Goal: Task Accomplishment & Management: Manage account settings

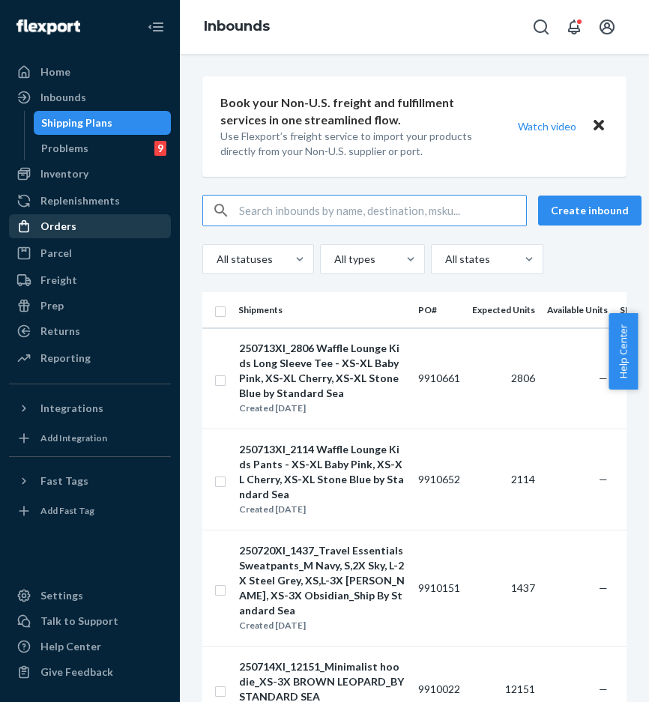
click at [125, 228] on div "Orders" at bounding box center [89, 226] width 159 height 21
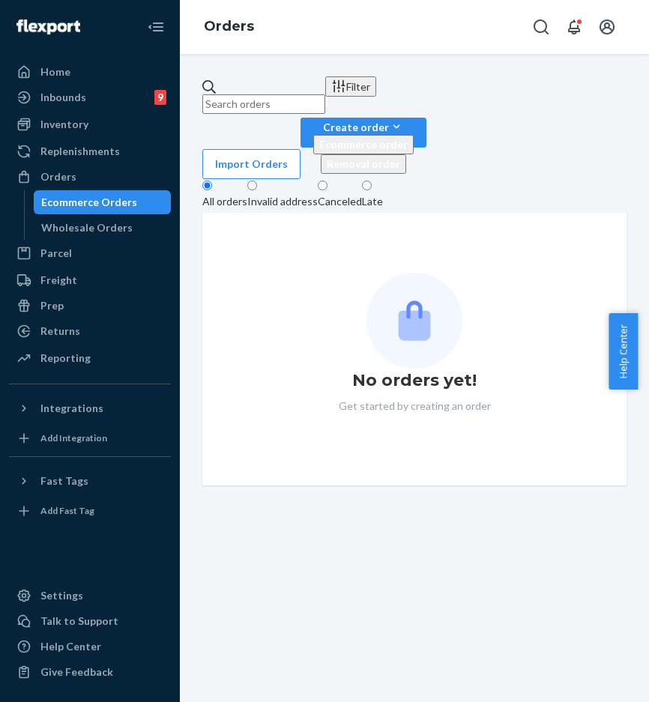
click at [353, 194] on div "Canceled" at bounding box center [340, 201] width 44 height 15
click at [327, 181] on input "Canceled" at bounding box center [323, 186] width 10 height 10
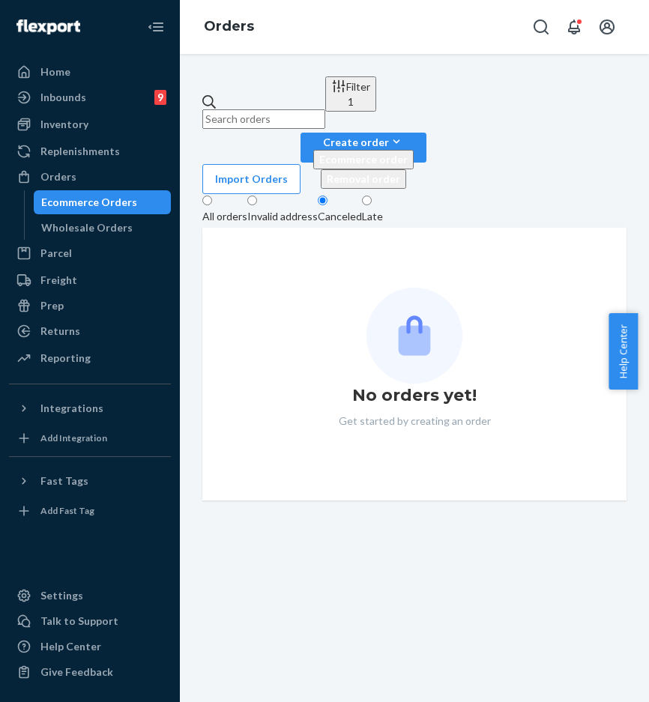
click at [325, 109] on input "text" at bounding box center [263, 118] width 123 height 19
paste input "#254680881"
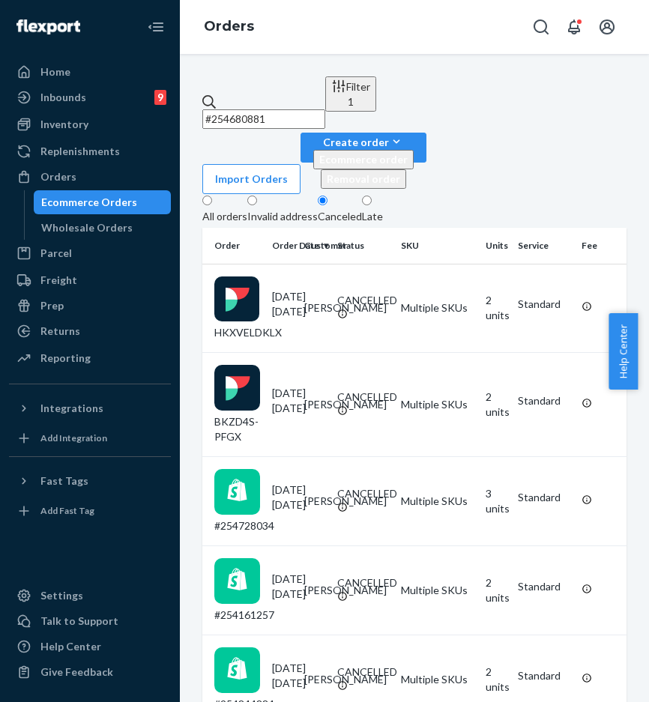
type input "#254680881"
click at [247, 209] on div "All orders" at bounding box center [224, 216] width 45 height 15
click at [212, 196] on input "All orders" at bounding box center [207, 201] width 10 height 10
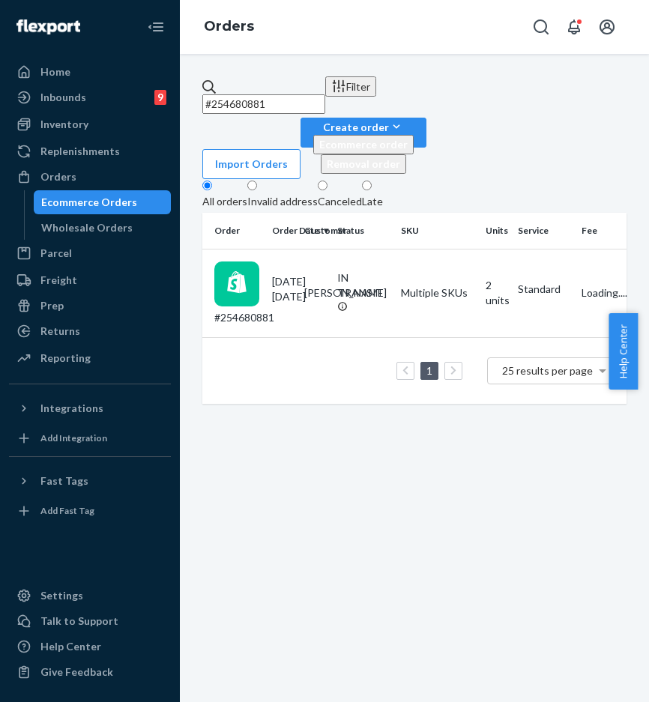
click at [325, 94] on input "#254680881" at bounding box center [263, 103] width 123 height 19
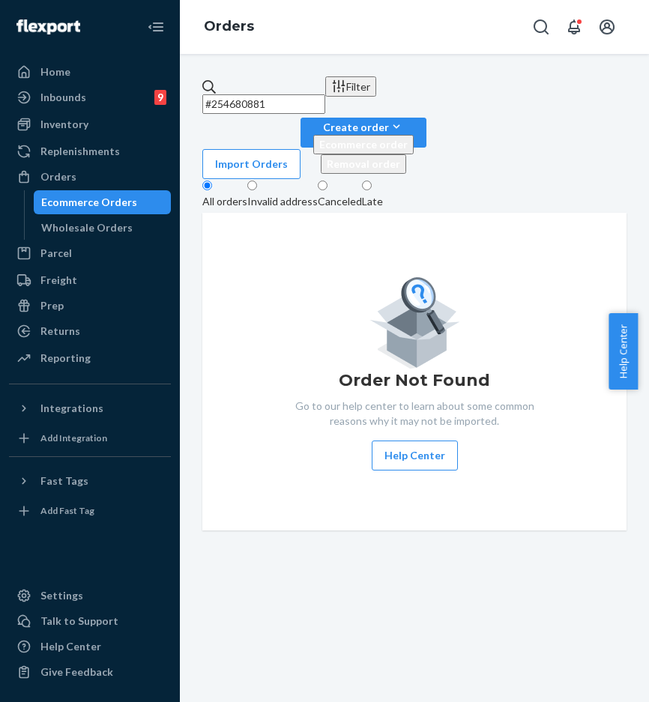
click at [308, 94] on input "#254680881" at bounding box center [263, 103] width 123 height 19
click at [262, 94] on input "#254680881" at bounding box center [263, 103] width 123 height 19
drag, startPoint x: 312, startPoint y: 85, endPoint x: 211, endPoint y: 88, distance: 102.0
click at [211, 88] on div "#254680881" at bounding box center [263, 96] width 123 height 34
click at [211, 94] on input "#254680881" at bounding box center [263, 103] width 123 height 19
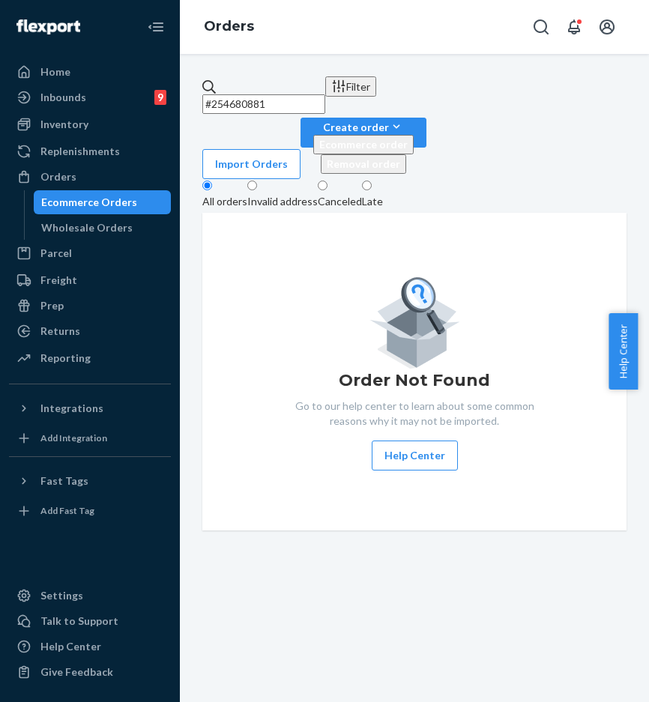
drag, startPoint x: 320, startPoint y: 96, endPoint x: 330, endPoint y: 98, distance: 10.0
click at [320, 96] on input "#254680881" at bounding box center [263, 103] width 123 height 19
drag, startPoint x: 334, startPoint y: 97, endPoint x: 212, endPoint y: 97, distance: 122.2
click at [212, 97] on div "#254680881" at bounding box center [263, 96] width 123 height 34
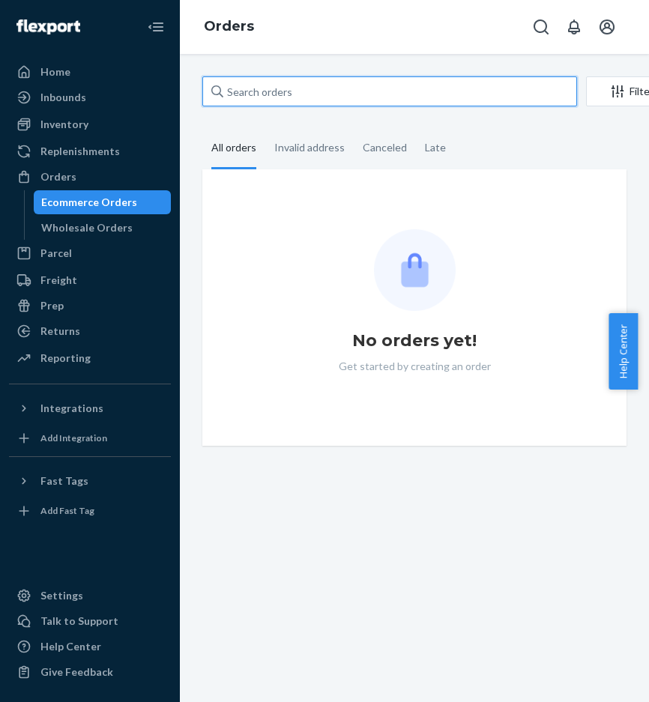
click at [337, 78] on input "text" at bounding box center [389, 91] width 375 height 30
paste input "#254680881"
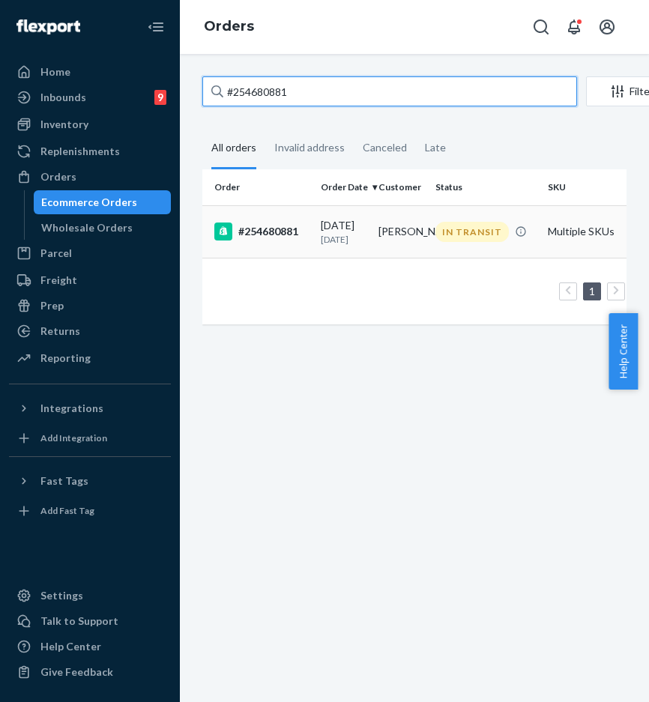
type input "#254680881"
click at [288, 226] on td "#254680881" at bounding box center [258, 231] width 112 height 52
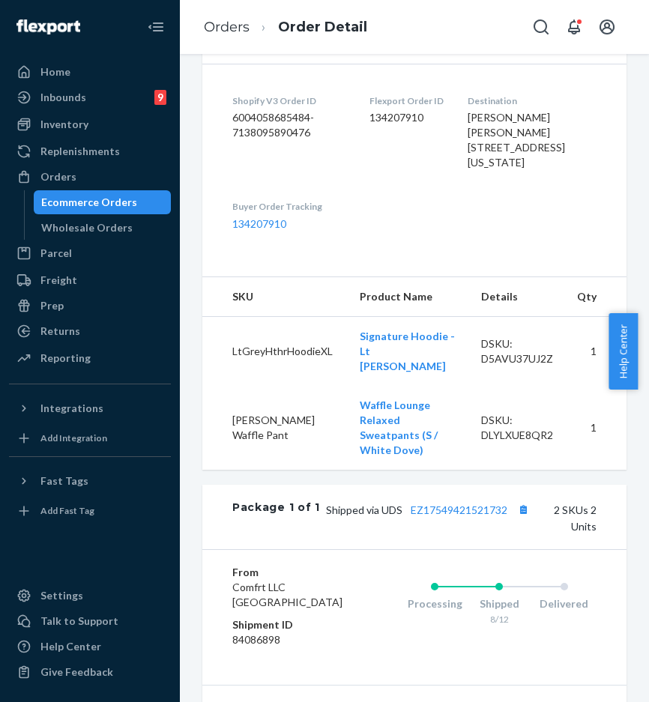
scroll to position [393, 0]
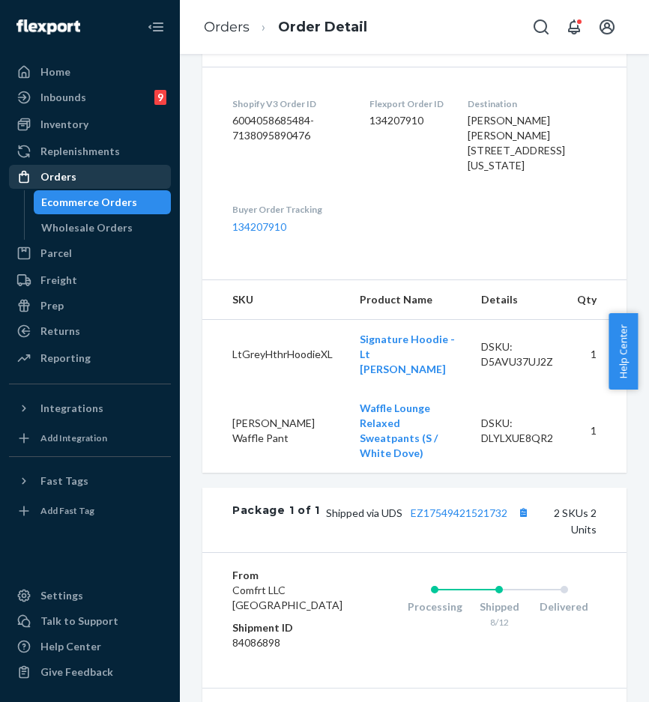
click at [100, 178] on div "Orders" at bounding box center [89, 176] width 159 height 21
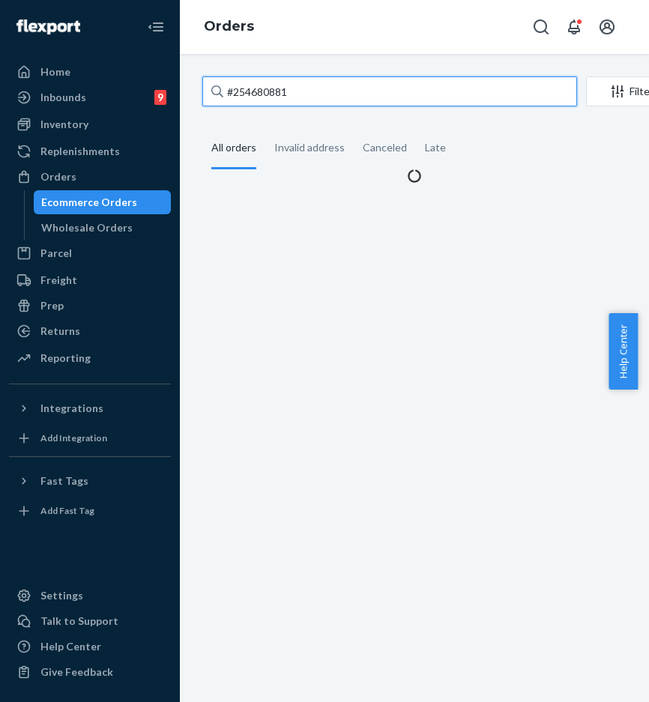
click at [325, 84] on input "#254680881" at bounding box center [389, 91] width 375 height 30
drag, startPoint x: 337, startPoint y: 88, endPoint x: 168, endPoint y: 87, distance: 169.4
click at [168, 87] on div "Home Inbounds 9 Shipping Plans Problems 9 Inventory Products Replenishments Ord…" at bounding box center [324, 351] width 649 height 702
paste input "469334"
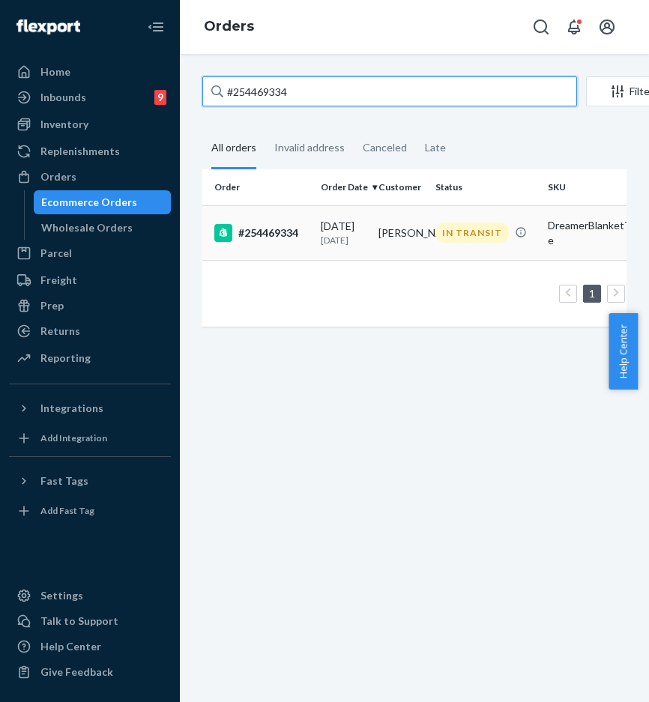
type input "#254469334"
click at [274, 235] on div "#254469334" at bounding box center [261, 233] width 94 height 18
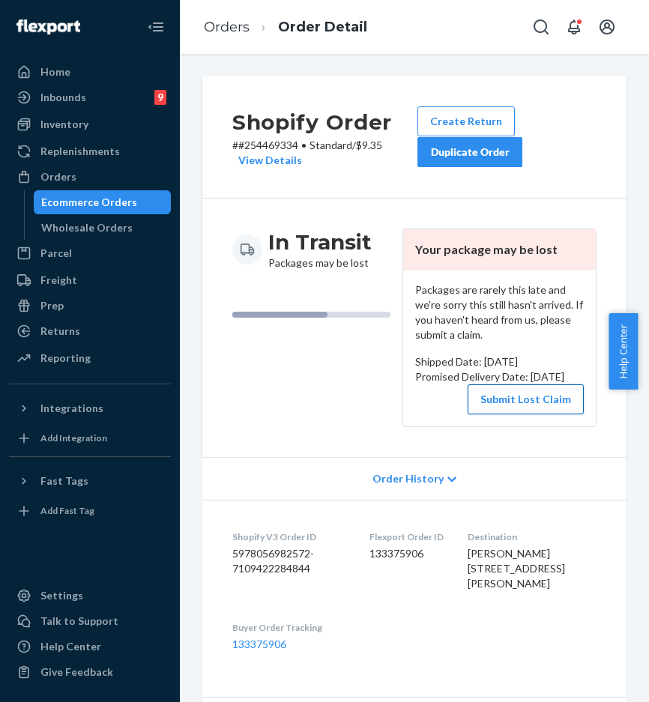
click at [516, 411] on button "Submit Lost Claim" at bounding box center [526, 399] width 116 height 30
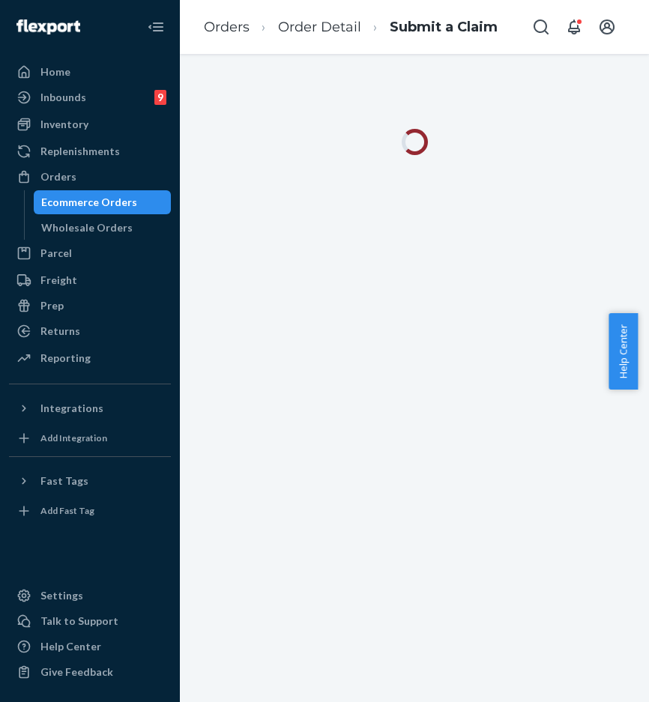
click at [516, 411] on div at bounding box center [414, 378] width 469 height 648
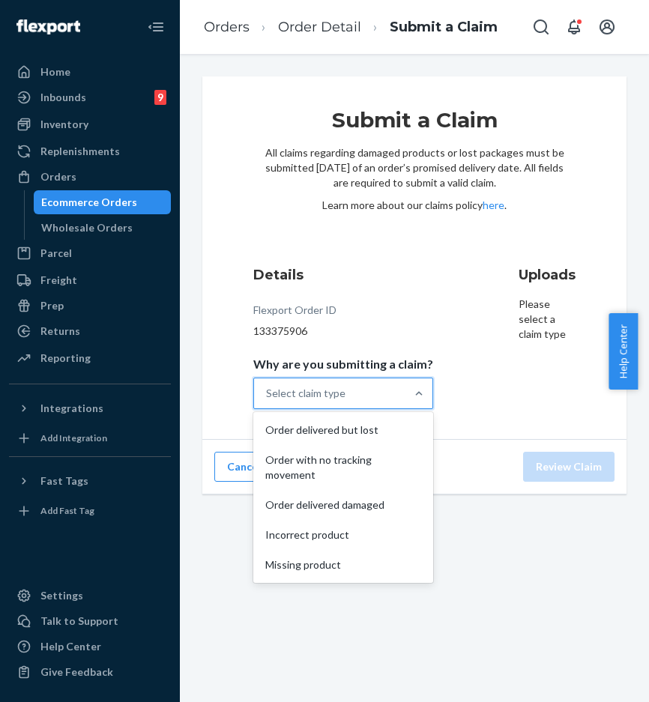
click at [364, 400] on div "Select claim type" at bounding box center [329, 393] width 151 height 30
click at [268, 400] on input "Why are you submitting a claim? option Order delivered but lost focused, 1 of 5…" at bounding box center [266, 393] width 1 height 15
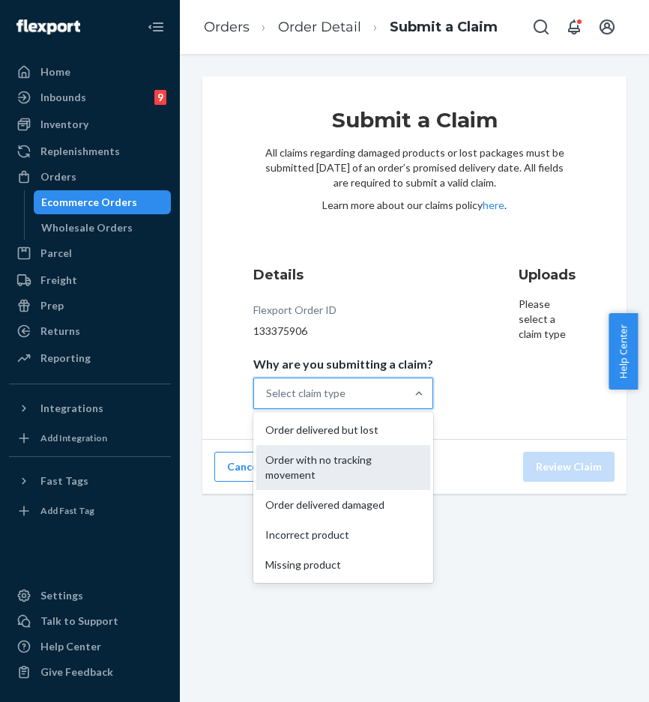
click at [356, 464] on div "Order with no tracking movement" at bounding box center [343, 467] width 174 height 45
click at [268, 401] on input "Why are you submitting a claim? option Order with no tracking movement focused,…" at bounding box center [266, 393] width 1 height 15
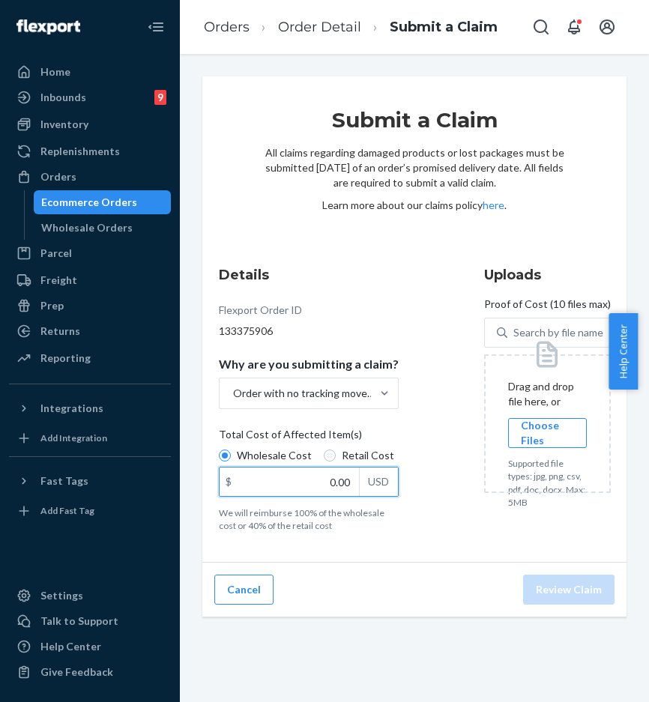
drag, startPoint x: 313, startPoint y: 478, endPoint x: 408, endPoint y: 468, distance: 95.0
click at [408, 481] on div "Details Flexport Order ID 133375906 Why are you submitting a claim? Order with …" at bounding box center [327, 398] width 217 height 285
type input "23.68"
click at [524, 426] on span "Choose Files" at bounding box center [547, 433] width 53 height 30
click at [547, 426] on input "Choose Files" at bounding box center [547, 433] width 1 height 16
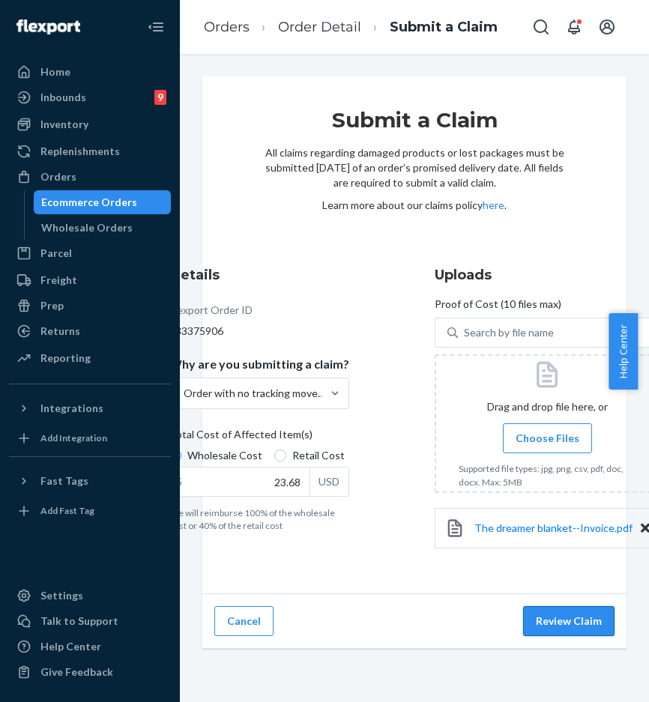
click at [531, 617] on button "Review Claim" at bounding box center [568, 621] width 91 height 30
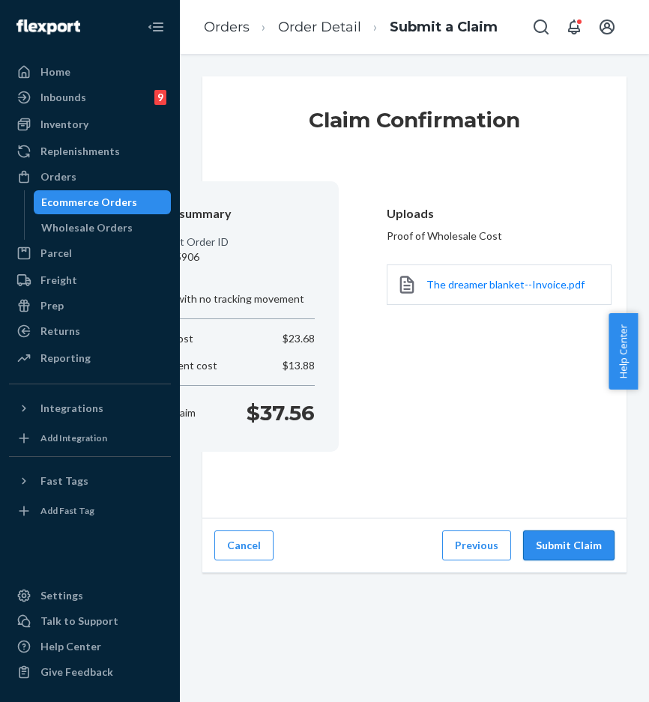
click at [561, 554] on button "Submit Claim" at bounding box center [568, 546] width 91 height 30
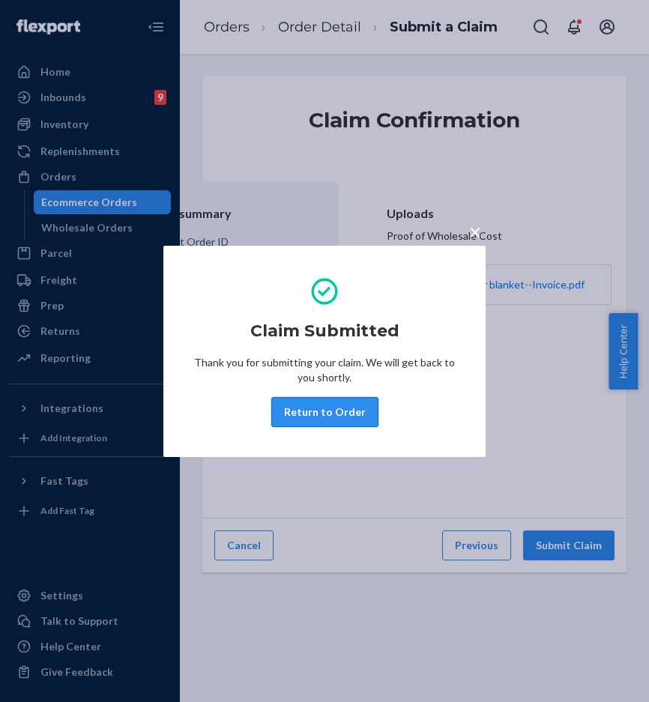
click at [354, 419] on button "Return to Order" at bounding box center [324, 412] width 107 height 30
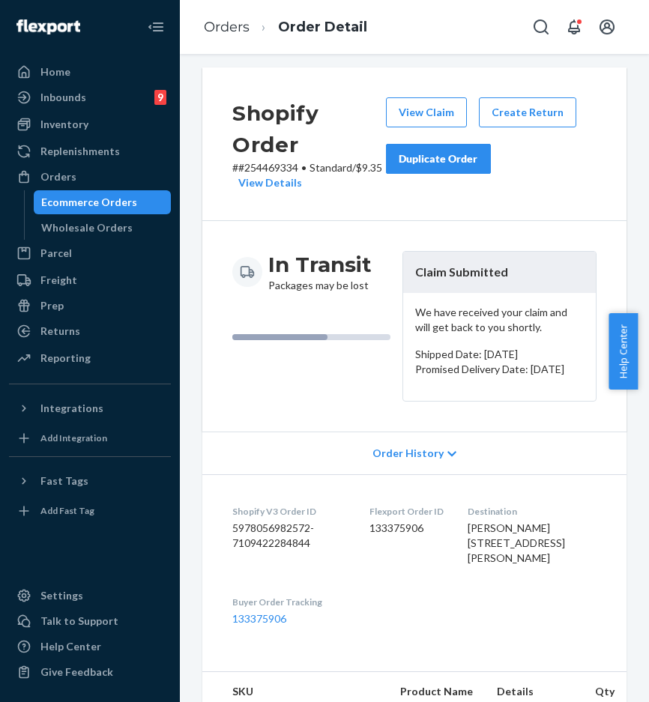
scroll to position [12, 0]
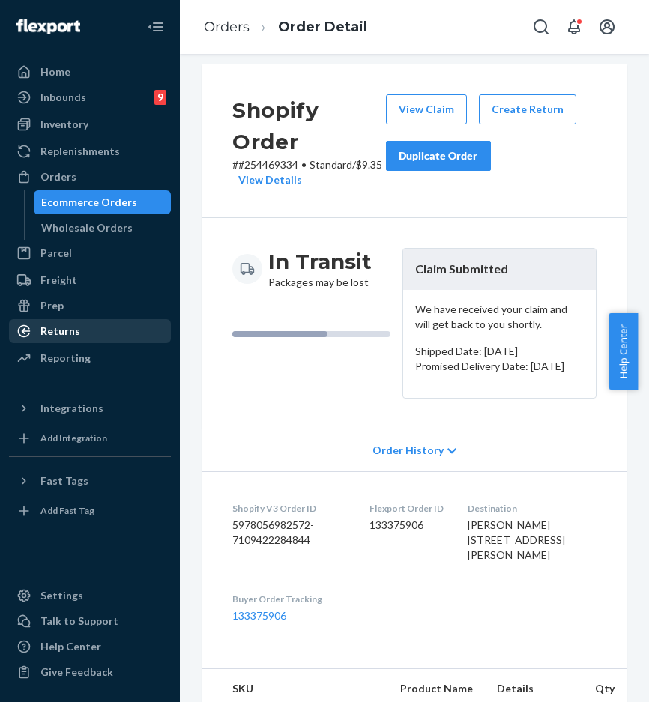
click at [97, 324] on div "Returns" at bounding box center [89, 331] width 159 height 21
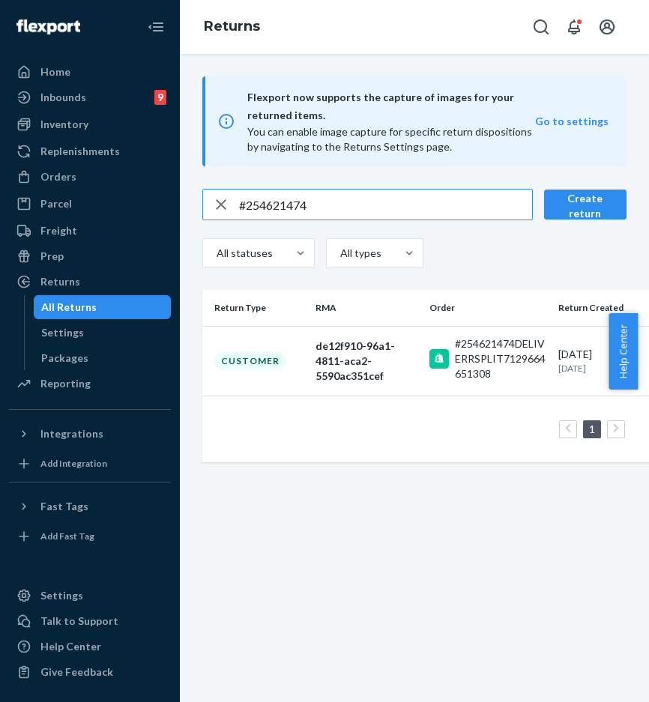
type input "#254621474"
click at [267, 357] on div "Customer" at bounding box center [250, 360] width 72 height 19
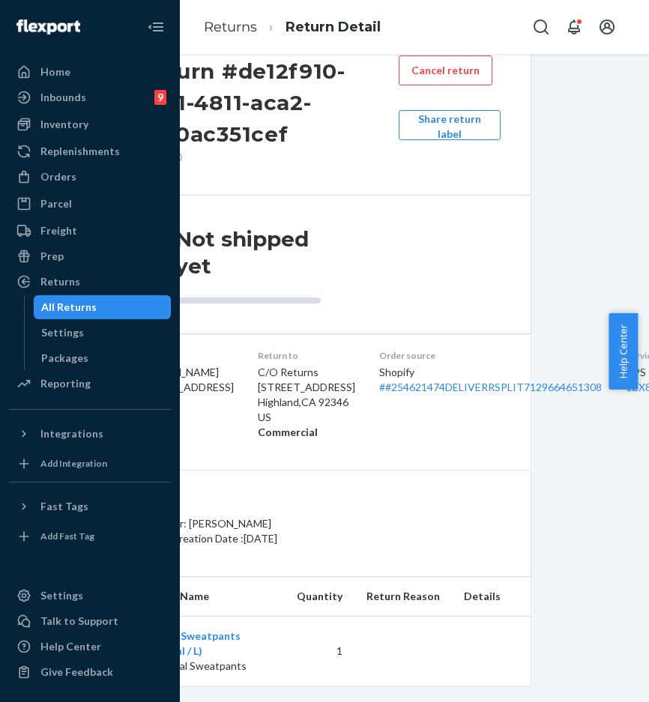
scroll to position [0, 96]
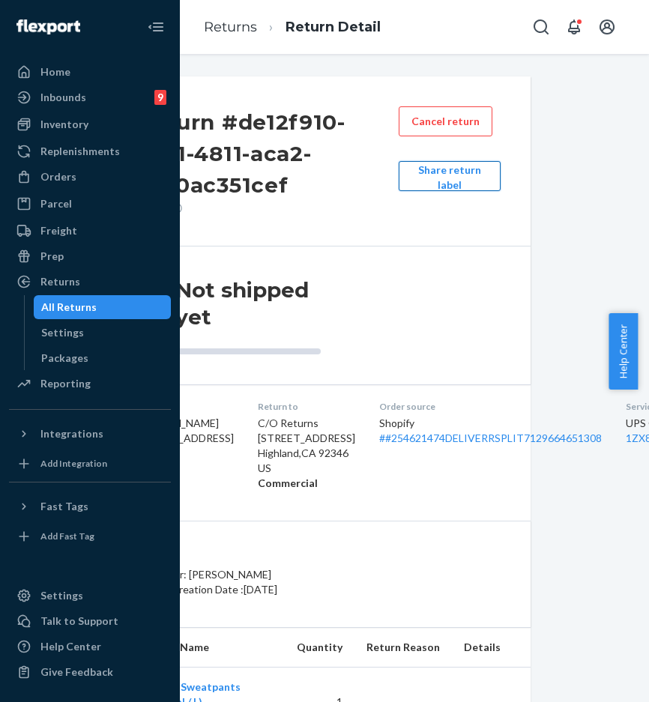
click at [422, 183] on button "Share return label" at bounding box center [450, 176] width 102 height 30
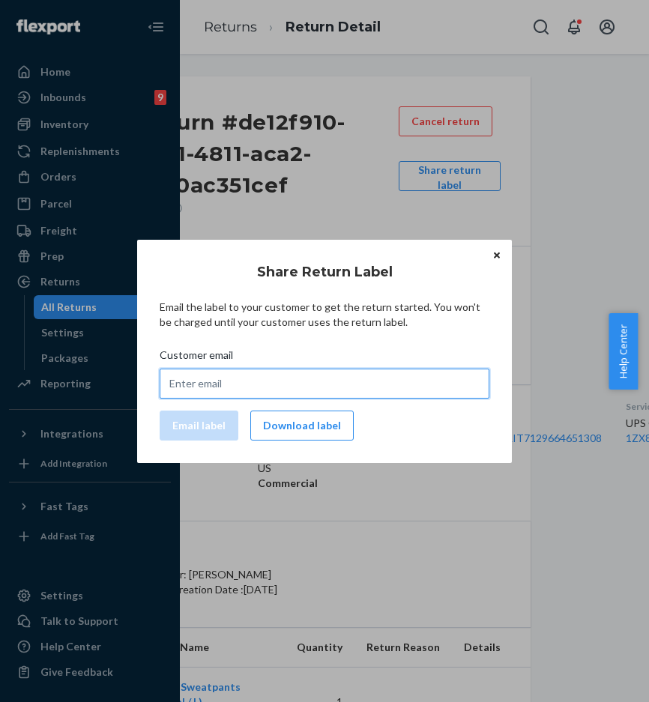
click at [262, 392] on input "Customer email" at bounding box center [325, 384] width 330 height 30
paste input "ackerman2121@gmail.com"
type input "ackerman2121@gmail.com"
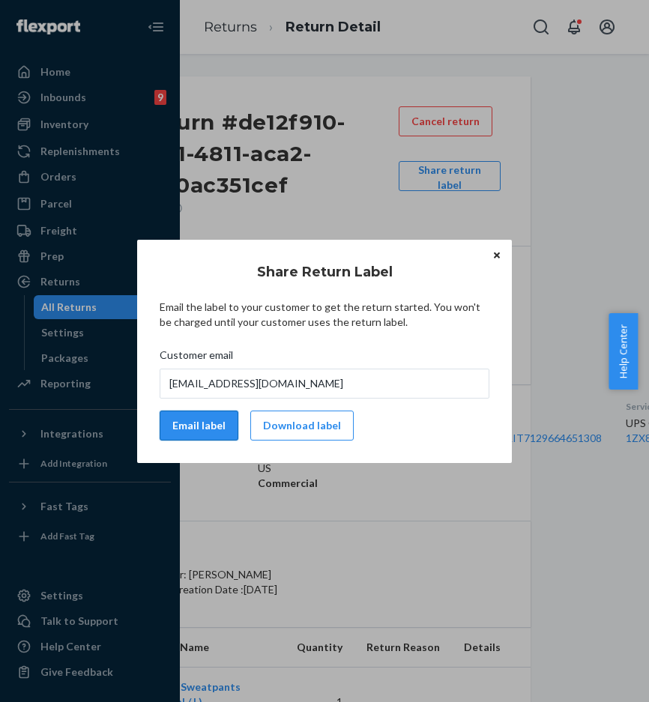
click at [205, 420] on button "Email label" at bounding box center [199, 426] width 79 height 30
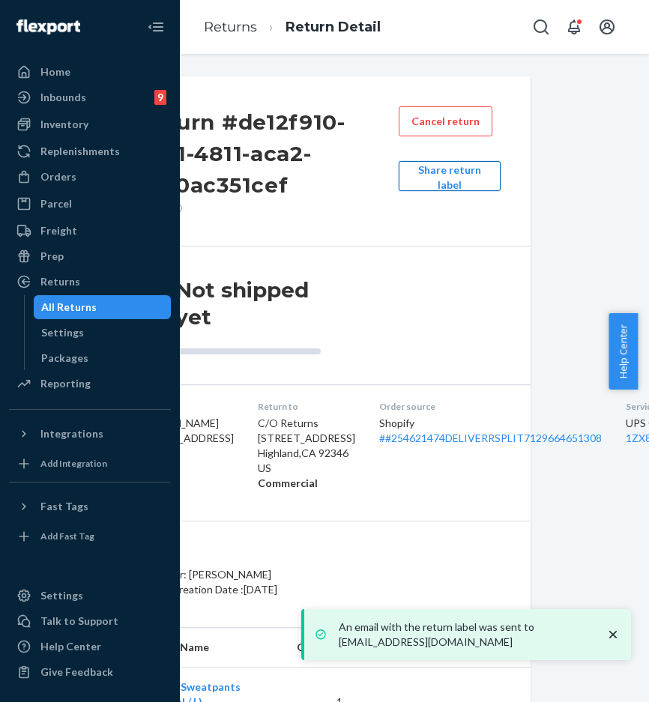
click at [432, 178] on button "Share return label" at bounding box center [450, 176] width 102 height 30
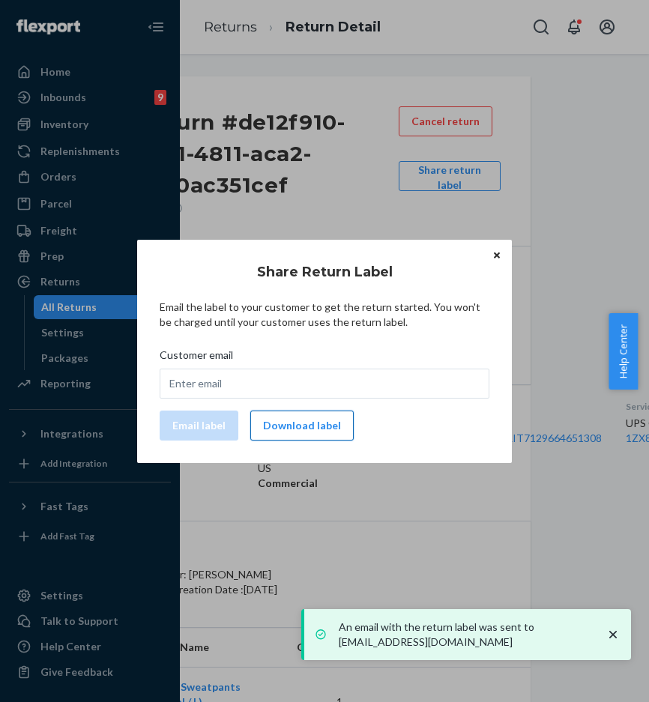
click at [317, 436] on button "Download label" at bounding box center [301, 426] width 103 height 30
